Goal: Task Accomplishment & Management: Manage account settings

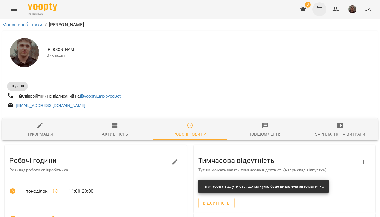
click at [319, 9] on icon "button" at bounding box center [319, 9] width 7 height 7
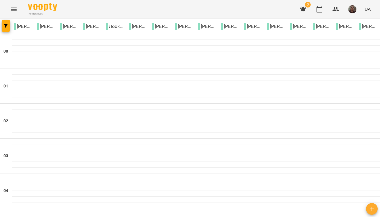
scroll to position [189, 0]
type input "**********"
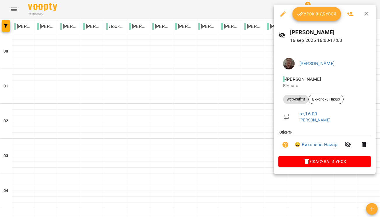
click at [309, 17] on span "Урок відбувся" at bounding box center [317, 13] width 40 height 7
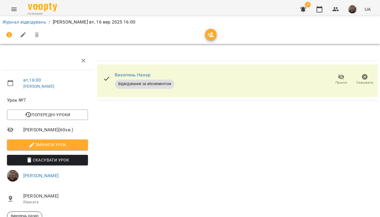
scroll to position [48, 0]
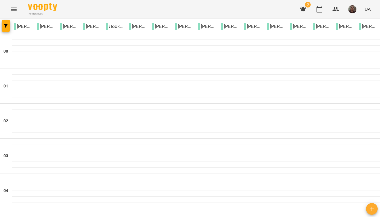
scroll to position [565, 0]
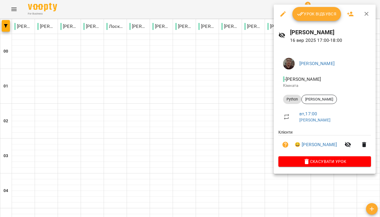
click at [306, 10] on span "Урок відбувся" at bounding box center [317, 13] width 40 height 7
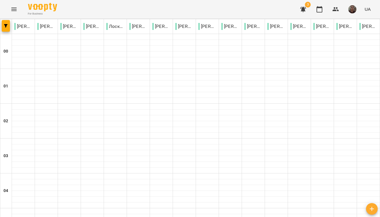
scroll to position [578, 0]
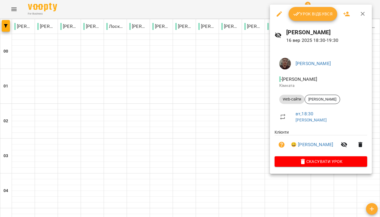
click at [319, 16] on span "Урок відбувся" at bounding box center [313, 13] width 40 height 7
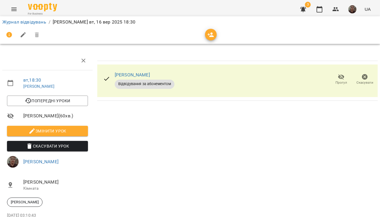
click at [20, 33] on icon "button" at bounding box center [23, 34] width 7 height 7
select select "*********"
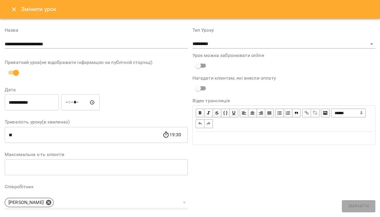
click at [15, 11] on icon "Close" at bounding box center [13, 9] width 7 height 7
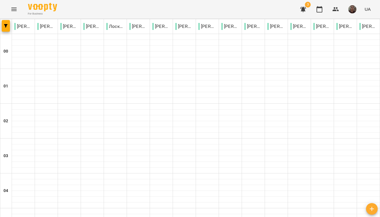
scroll to position [600, 0]
